Goal: Transaction & Acquisition: Obtain resource

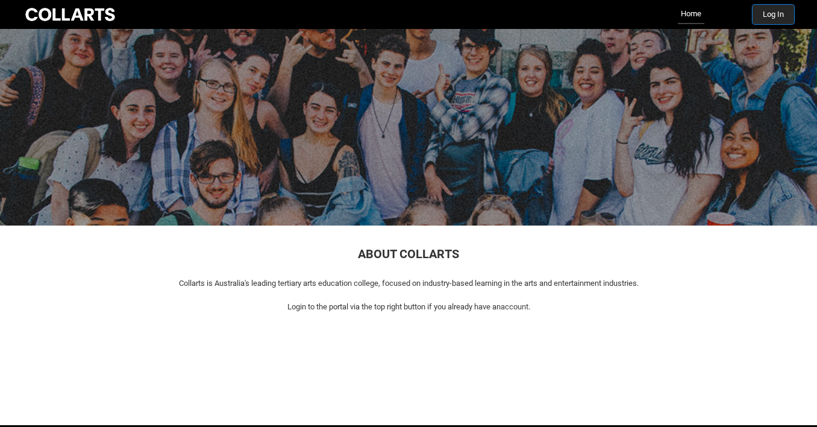
click at [770, 15] on button "Log In" at bounding box center [774, 14] width 42 height 19
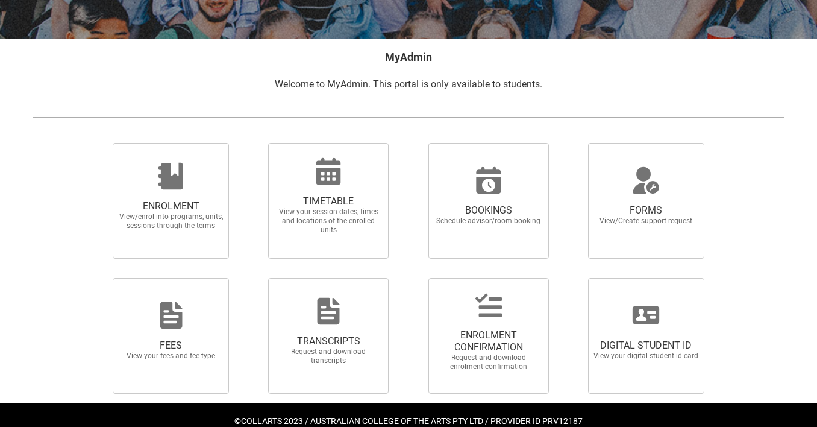
scroll to position [210, 0]
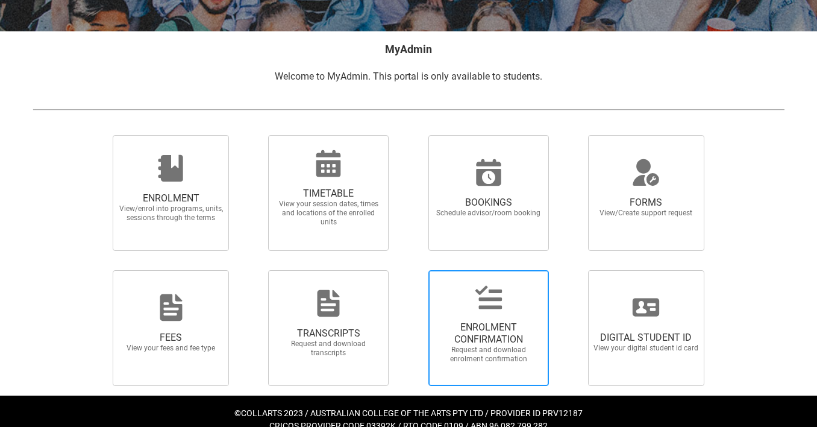
click at [525, 336] on span "ENROLMENT CONFIRMATION" at bounding box center [489, 333] width 106 height 24
click at [413, 270] on input "ENROLMENT CONFIRMATION Request and download enrolment confirmation" at bounding box center [413, 269] width 1 height 1
radio input "true"
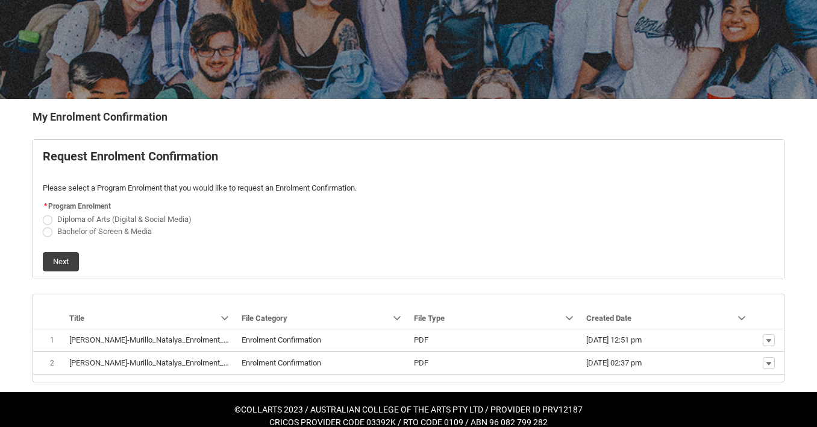
scroll to position [156, 0]
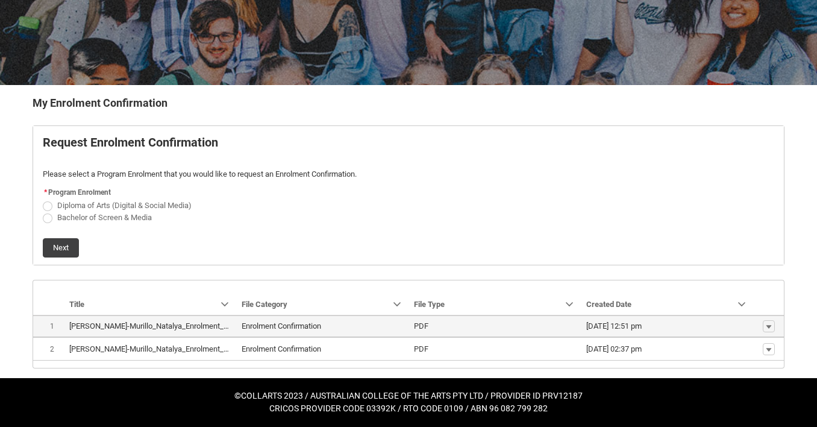
click at [259, 324] on lightning-base-formatted-text "Enrolment Confirmation" at bounding box center [282, 325] width 80 height 9
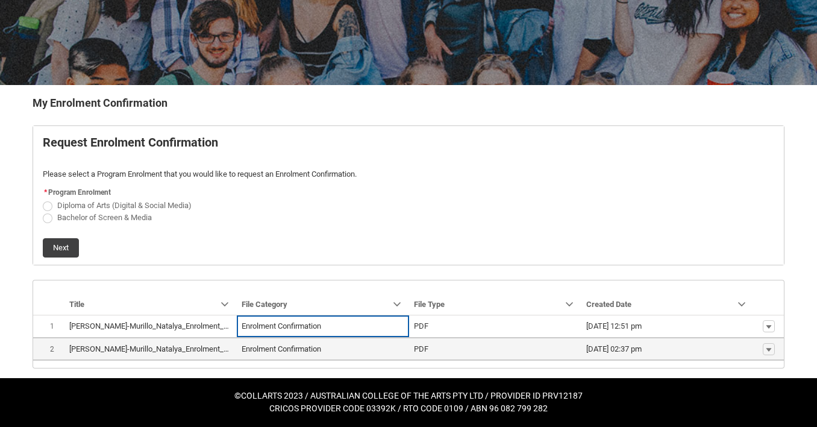
click at [178, 348] on lightning-base-formatted-text "[PERSON_NAME]-Murillo_Natalya_Enrolment_Confirmation_Aug 12, 2025.pdf" at bounding box center [198, 348] width 259 height 9
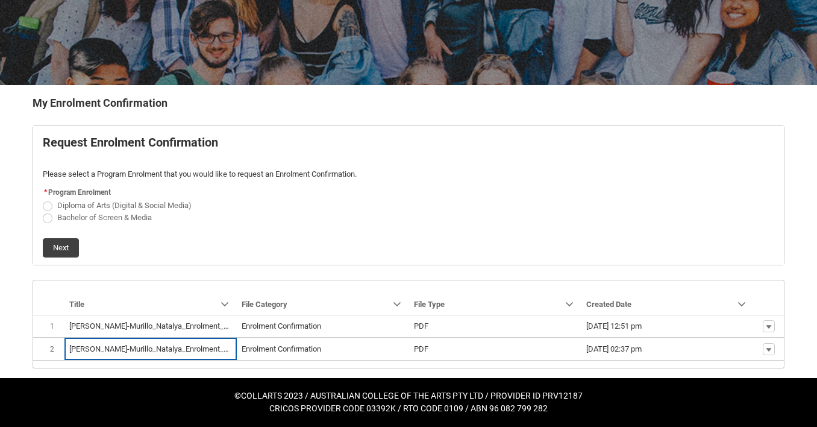
click at [43, 217] on span "REDU_Generate_Enrolment_Confirmation flow" at bounding box center [48, 218] width 10 height 10
click at [43, 211] on input "Bachelor of Screen & Media" at bounding box center [42, 210] width 1 height 1
radio input "true"
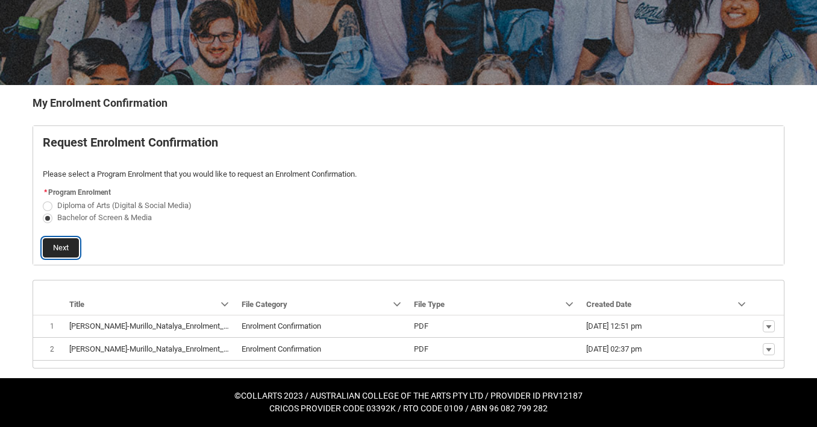
click at [61, 246] on button "Next" at bounding box center [61, 247] width 36 height 19
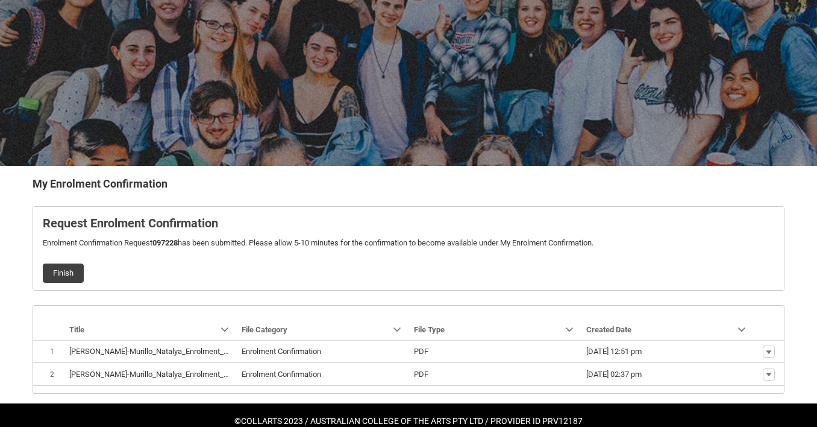
scroll to position [100, 0]
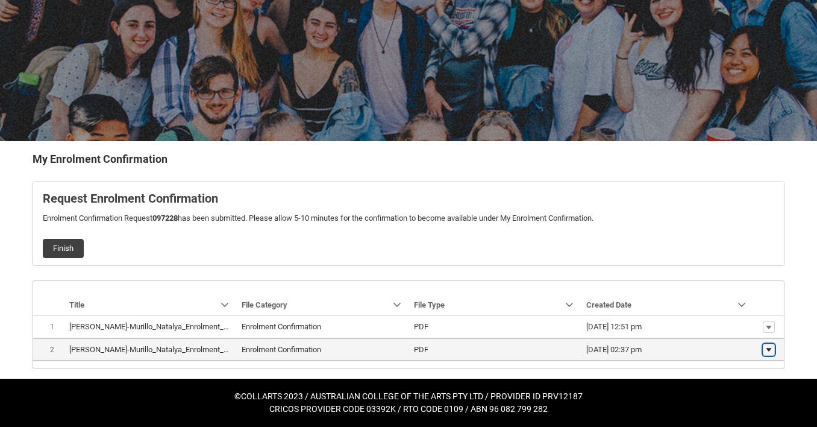
click at [773, 348] on button "Show actions" at bounding box center [769, 350] width 12 height 12
click at [764, 331] on link "Download" at bounding box center [746, 331] width 57 height 20
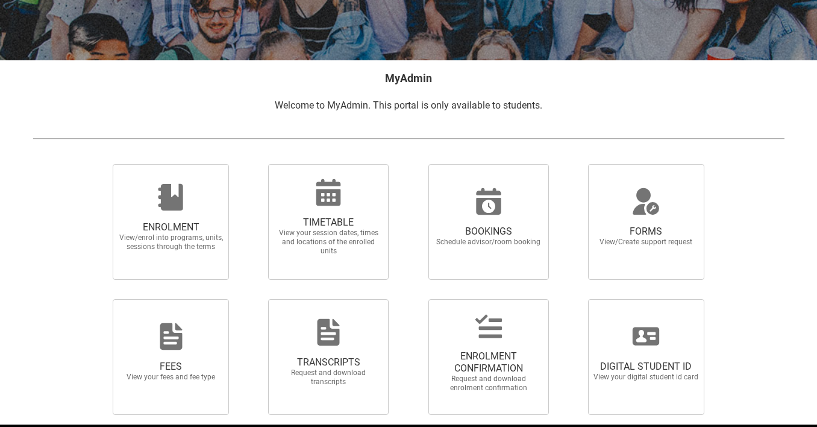
scroll to position [227, 0]
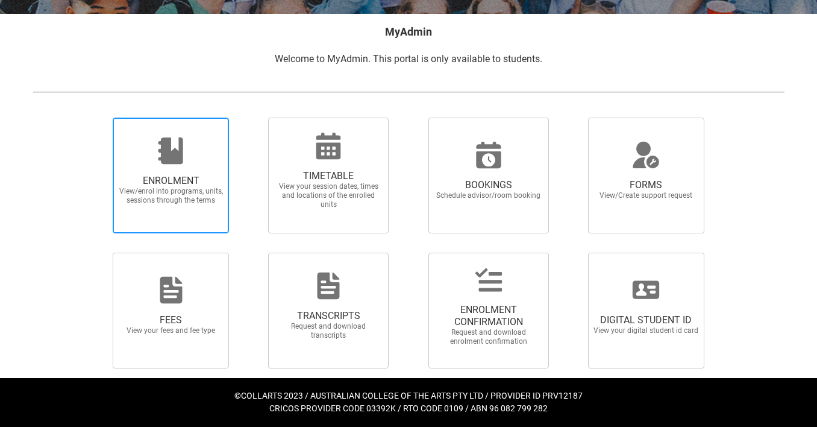
click at [189, 217] on span "ENROLMENT View/enrol into programs, units, sessions through the terms" at bounding box center [171, 176] width 116 height 116
click at [98, 118] on input "ENROLMENT View/enrol into programs, units, sessions through the terms" at bounding box center [98, 117] width 1 height 1
radio input "true"
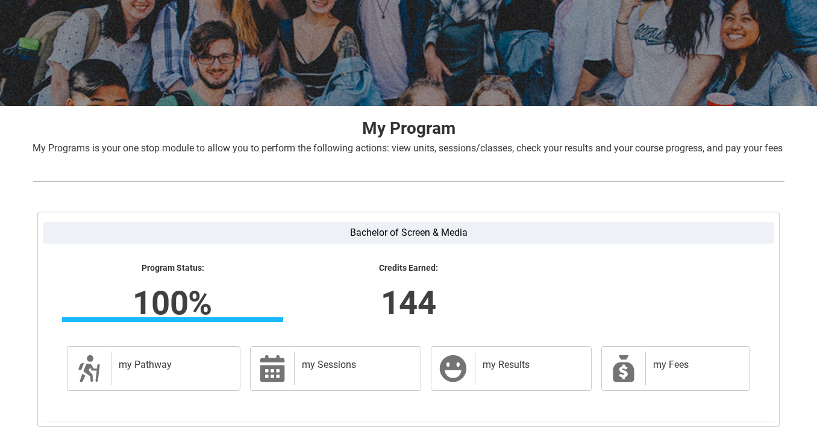
scroll to position [148, 0]
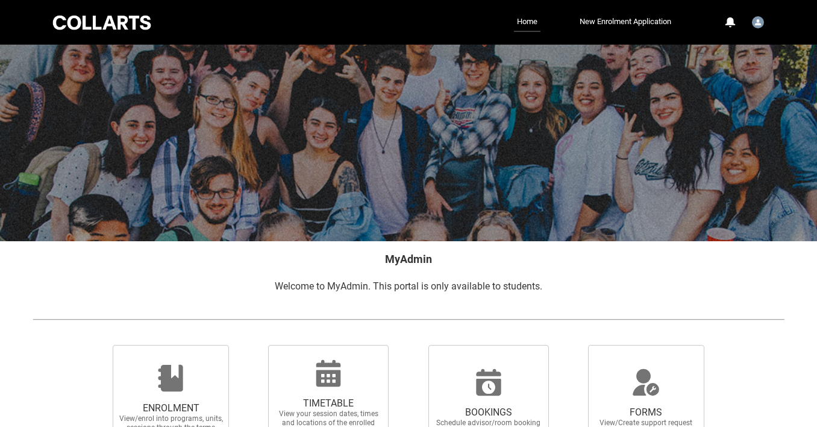
scroll to position [227, 0]
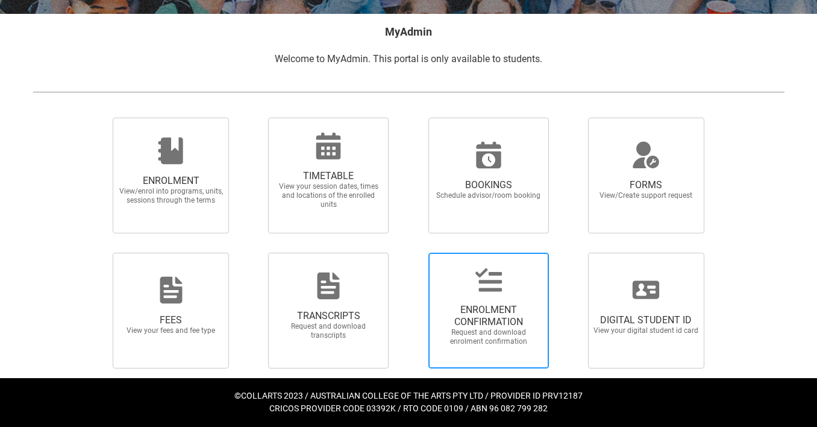
click at [492, 333] on span "Request and download enrolment confirmation" at bounding box center [489, 337] width 106 height 18
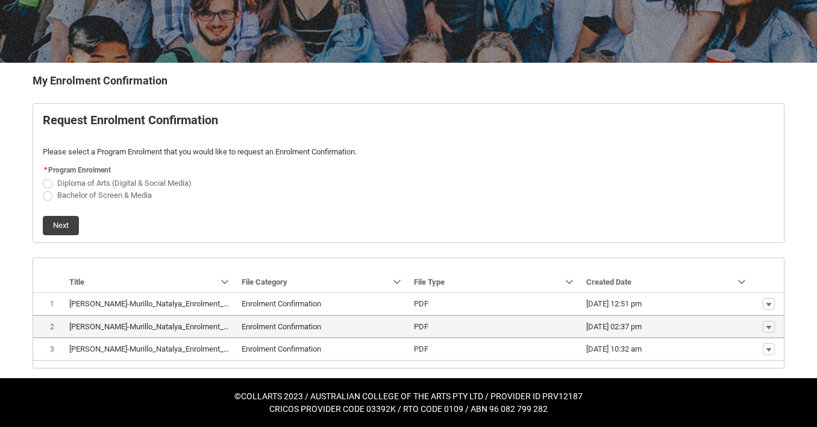
scroll to position [178, 0]
